Goal: Find specific page/section

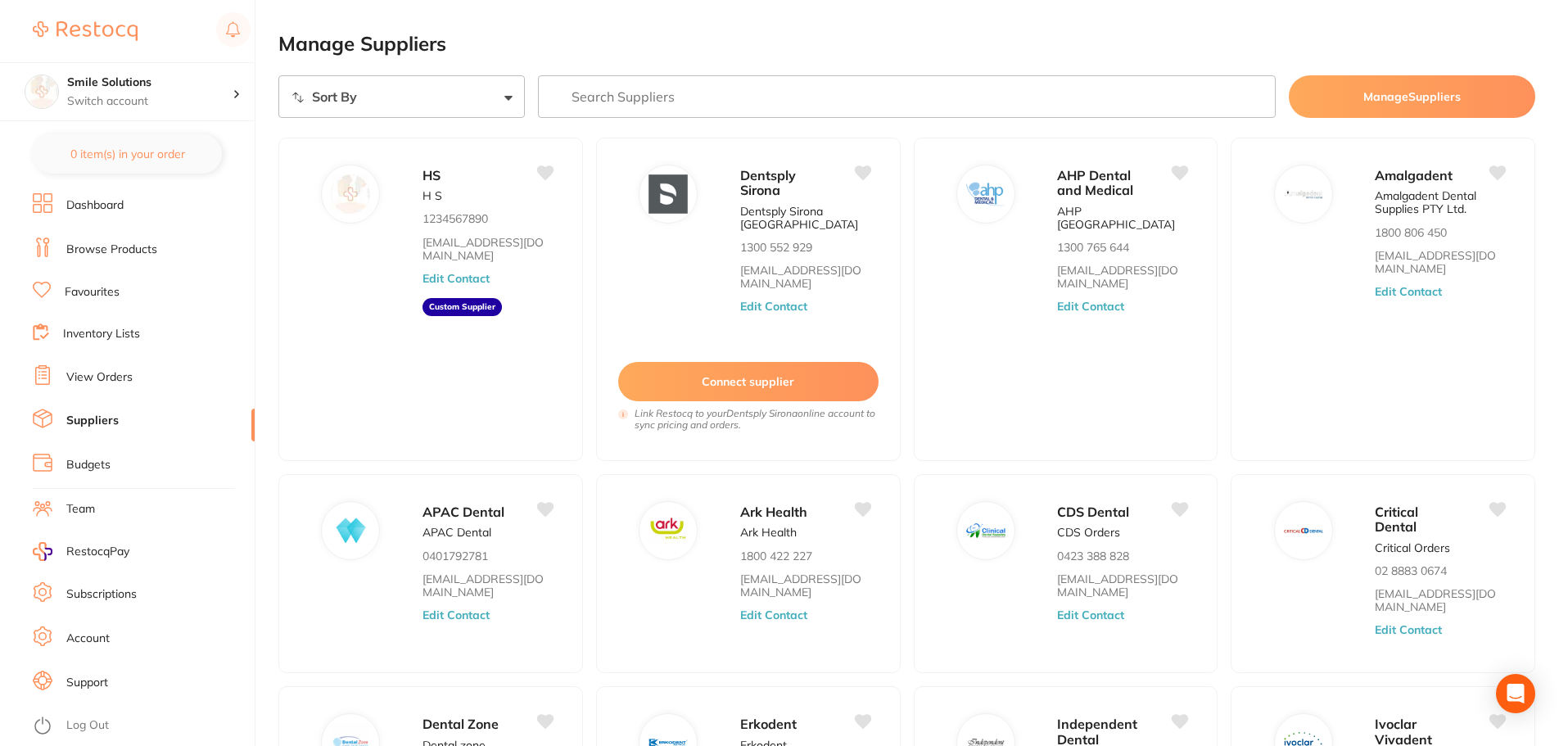
click at [86, 30] on img at bounding box center [84, 31] width 105 height 20
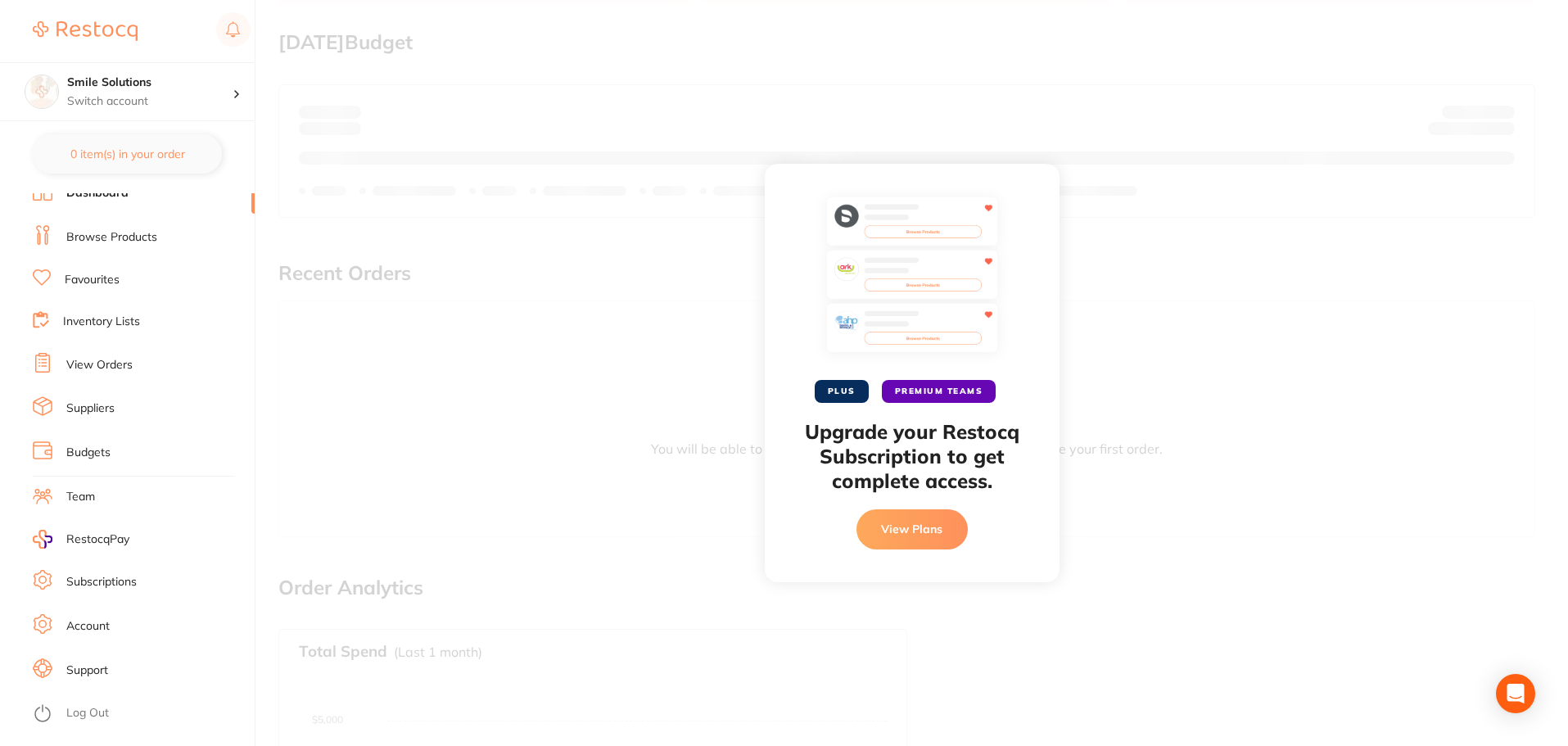
scroll to position [409, 0]
